Goal: Transaction & Acquisition: Book appointment/travel/reservation

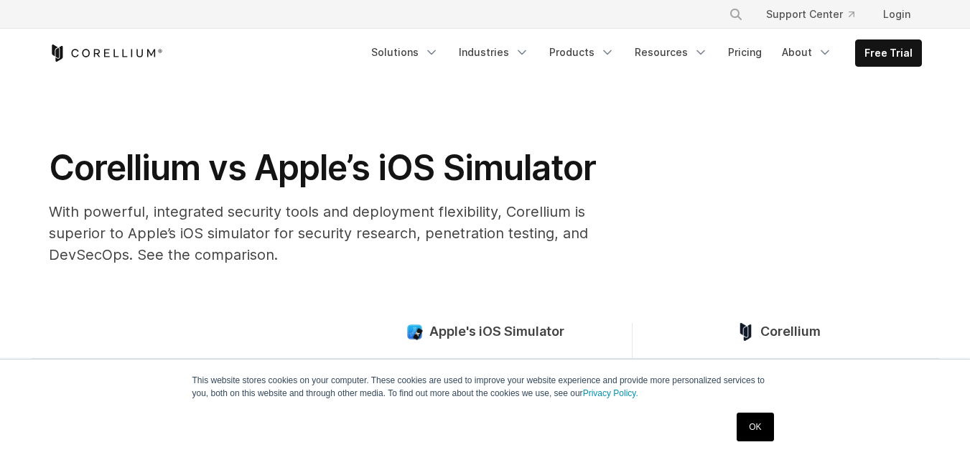
click at [765, 419] on link "OK" at bounding box center [755, 427] width 37 height 29
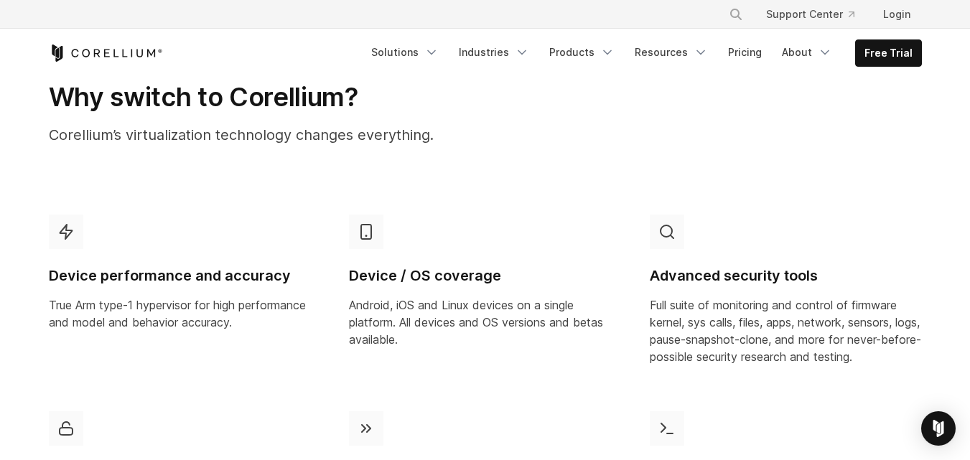
scroll to position [690, 0]
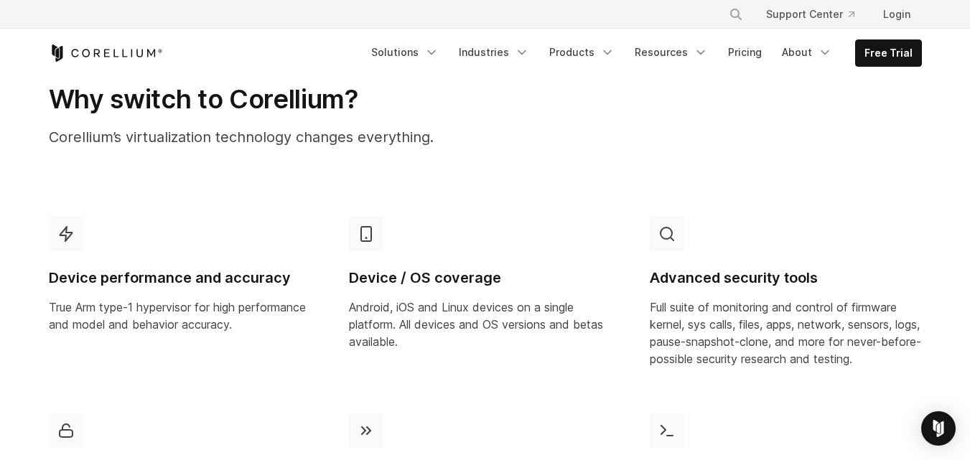
click at [361, 429] on icon at bounding box center [366, 431] width 10 height 9
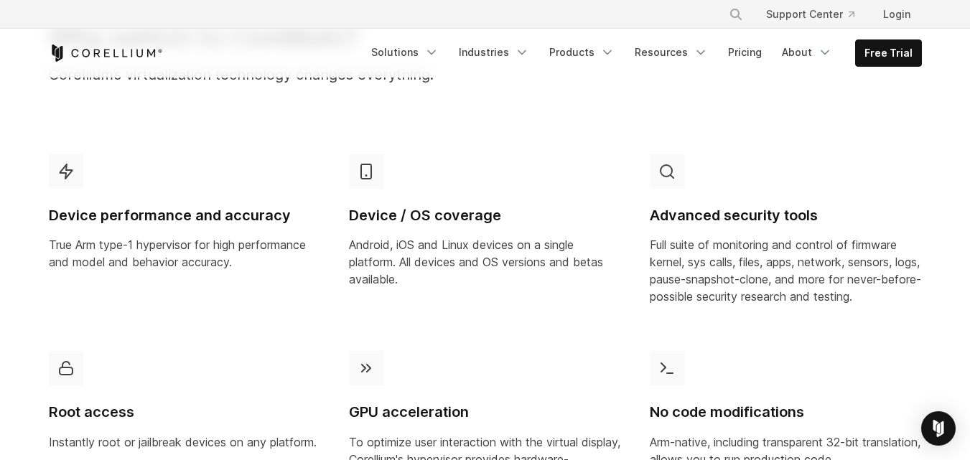
scroll to position [751, 0]
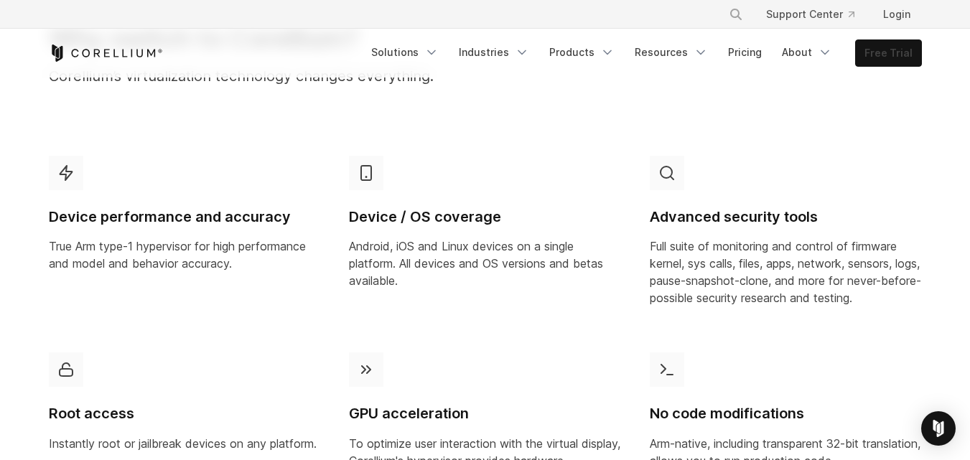
click at [903, 46] on link "Free Trial" at bounding box center [888, 53] width 65 height 26
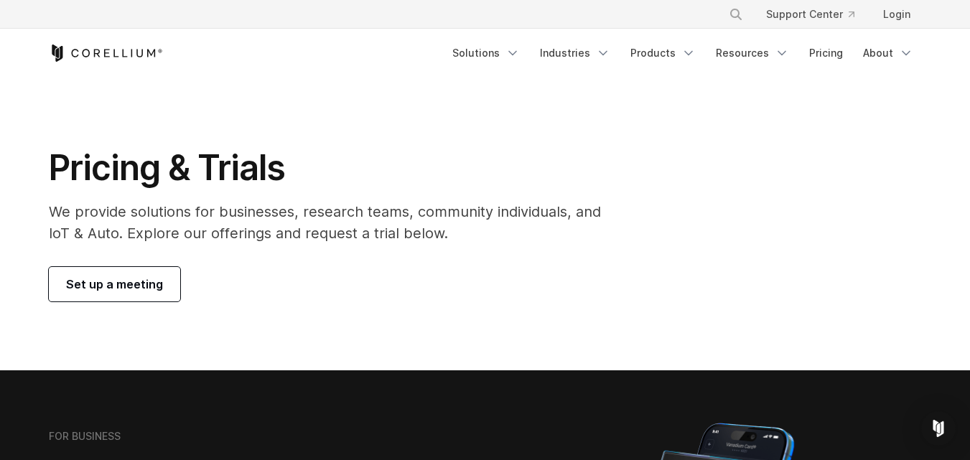
click at [119, 289] on span "Set up a meeting" at bounding box center [114, 284] width 97 height 17
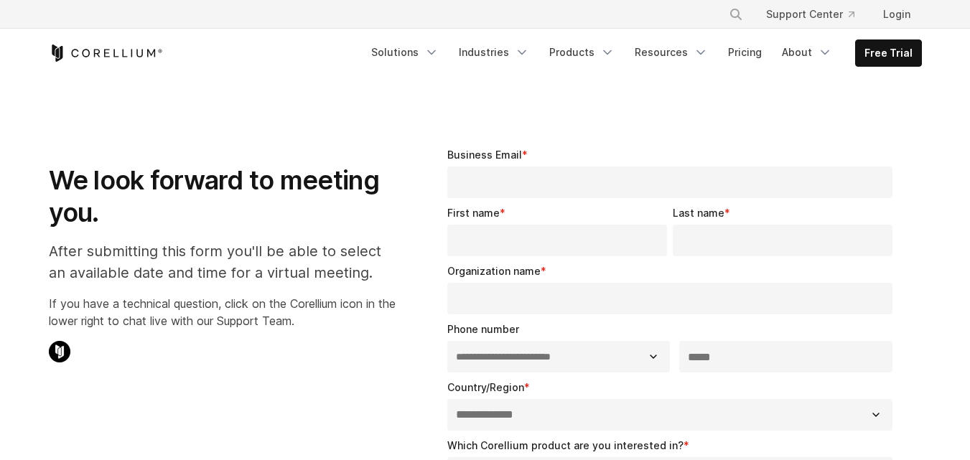
select select "**"
click at [287, 139] on p at bounding box center [222, 144] width 347 height 17
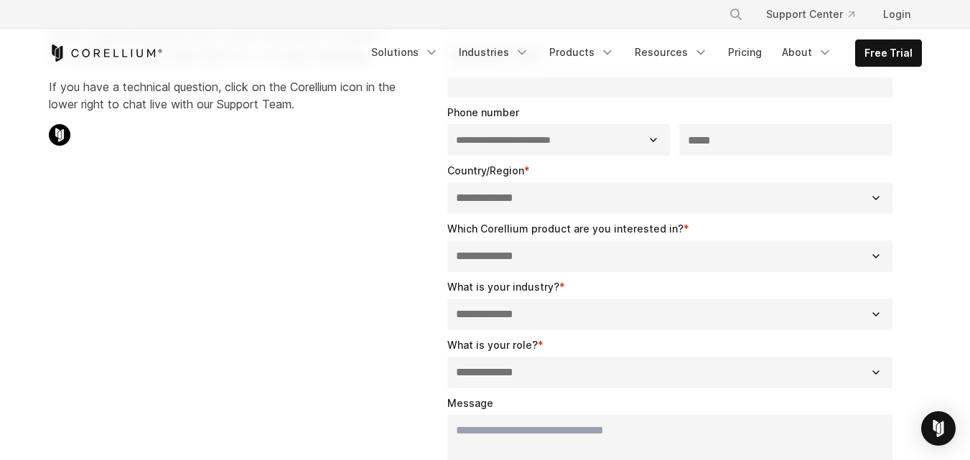
scroll to position [216, 0]
click at [99, 53] on icon "Corellium Home" at bounding box center [106, 53] width 114 height 17
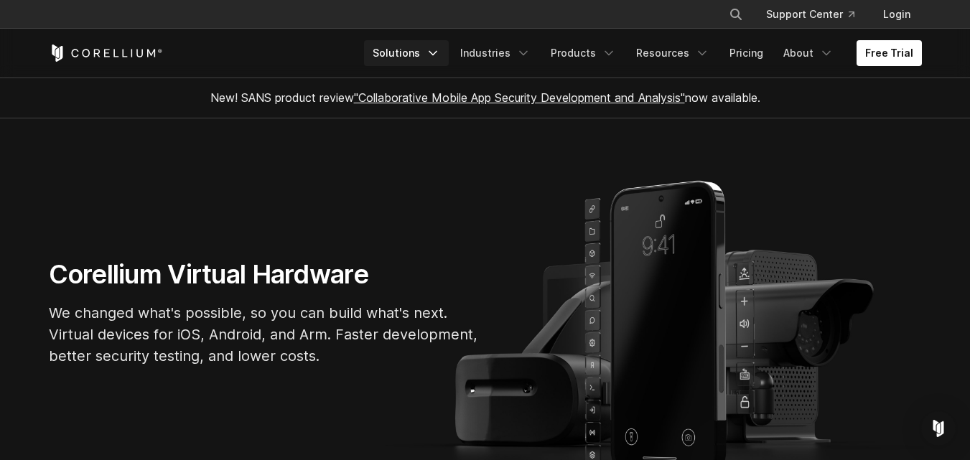
click at [416, 47] on link "Solutions" at bounding box center [406, 53] width 85 height 26
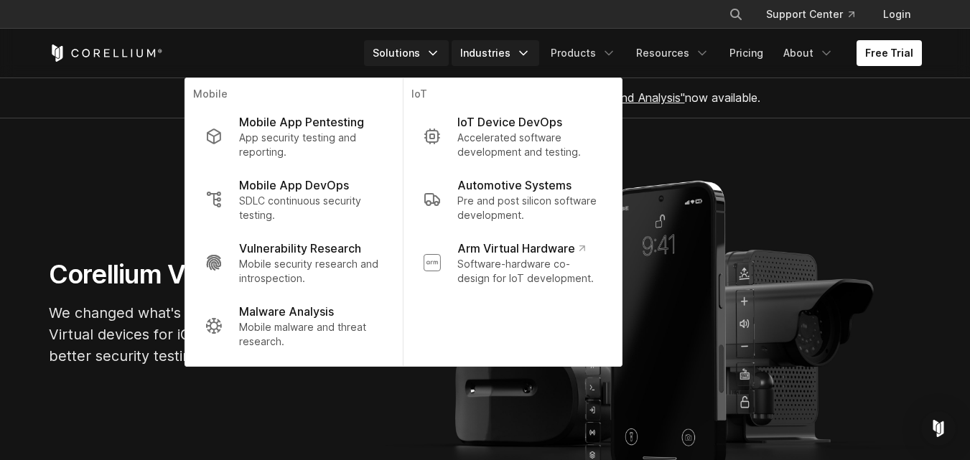
click at [524, 59] on link "Industries" at bounding box center [496, 53] width 88 height 26
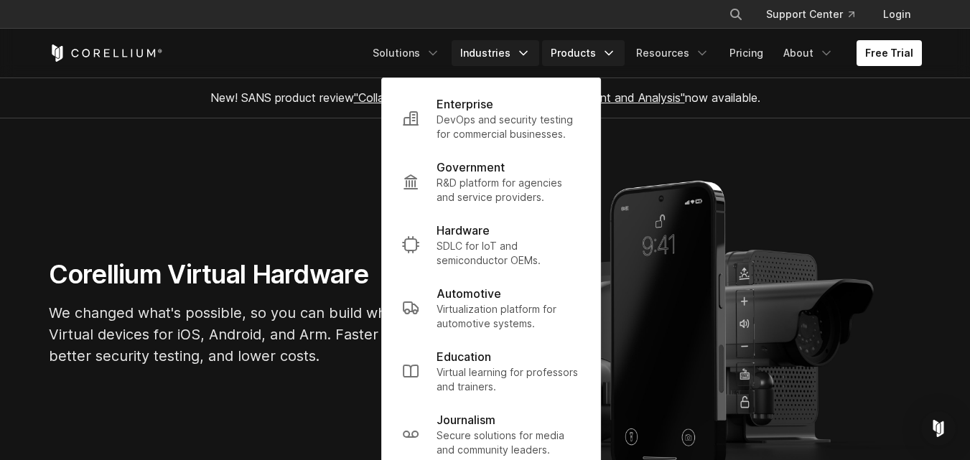
click at [566, 57] on link "Products" at bounding box center [583, 53] width 83 height 26
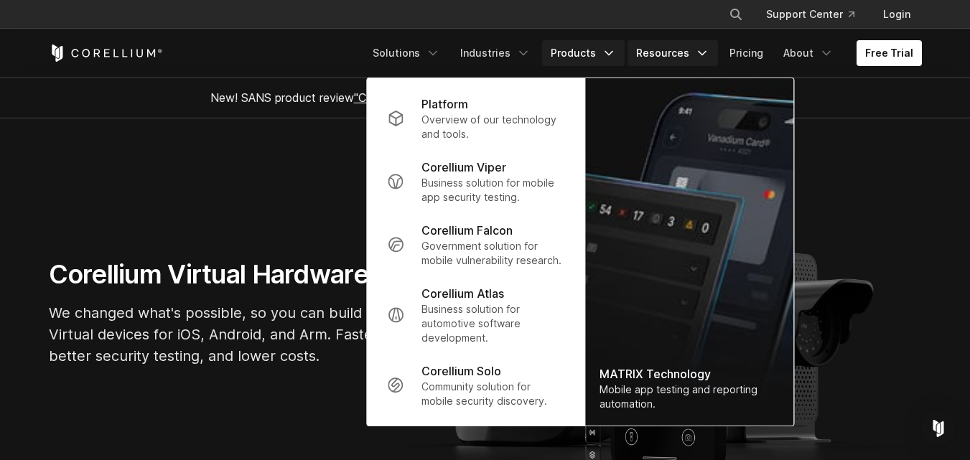
click at [679, 57] on link "Resources" at bounding box center [673, 53] width 90 height 26
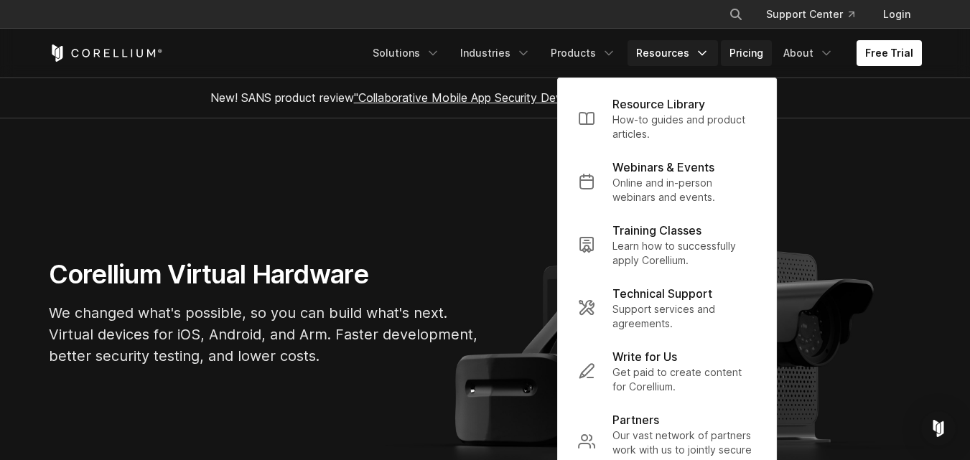
click at [752, 51] on link "Pricing" at bounding box center [746, 53] width 51 height 26
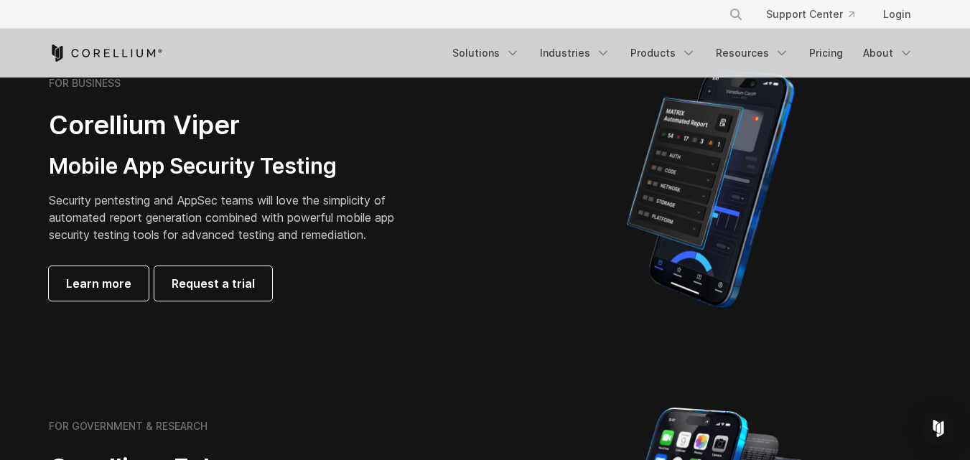
scroll to position [354, 0]
